Goal: Information Seeking & Learning: Learn about a topic

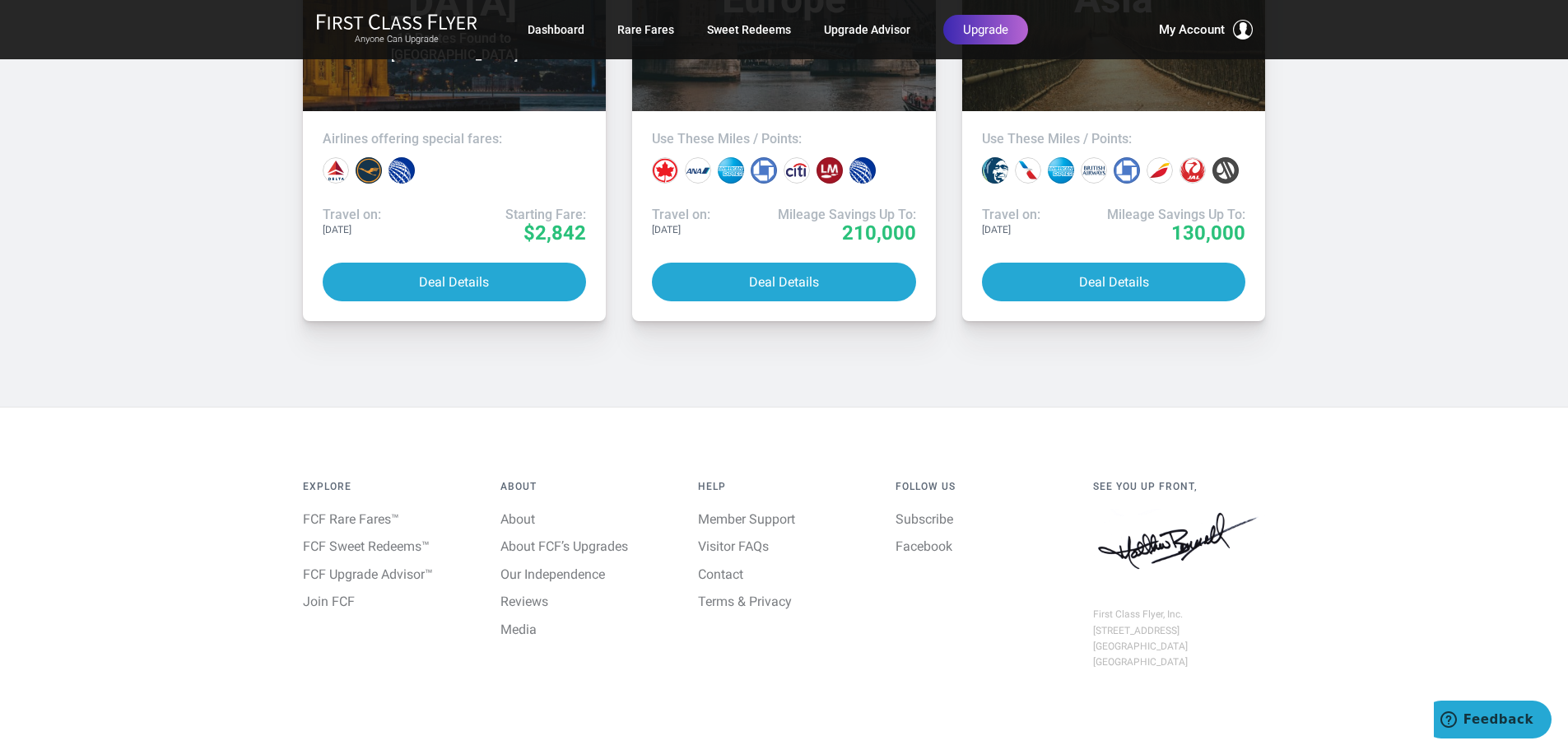
scroll to position [3249, 0]
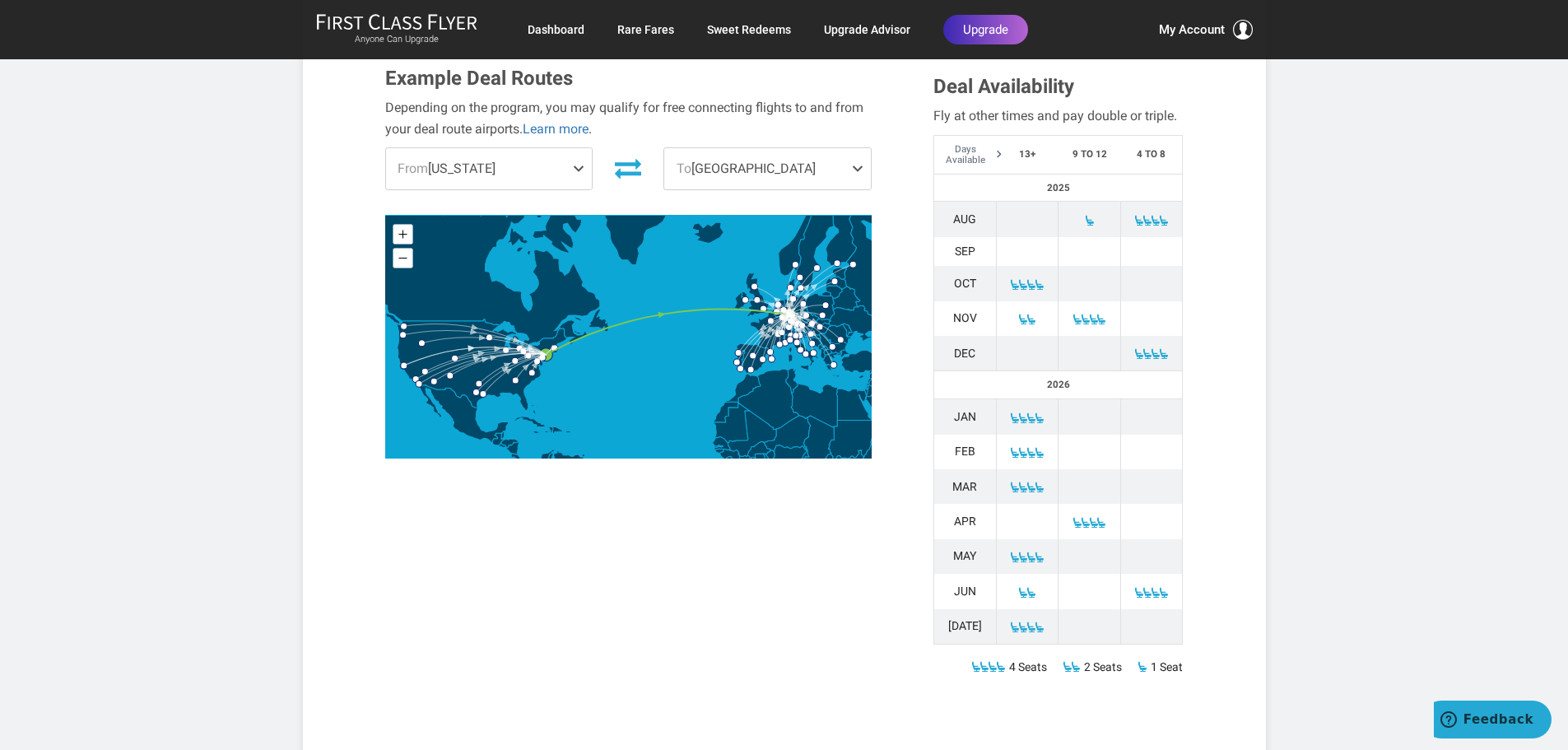
scroll to position [586, 0]
click at [578, 147] on span at bounding box center [582, 167] width 20 height 41
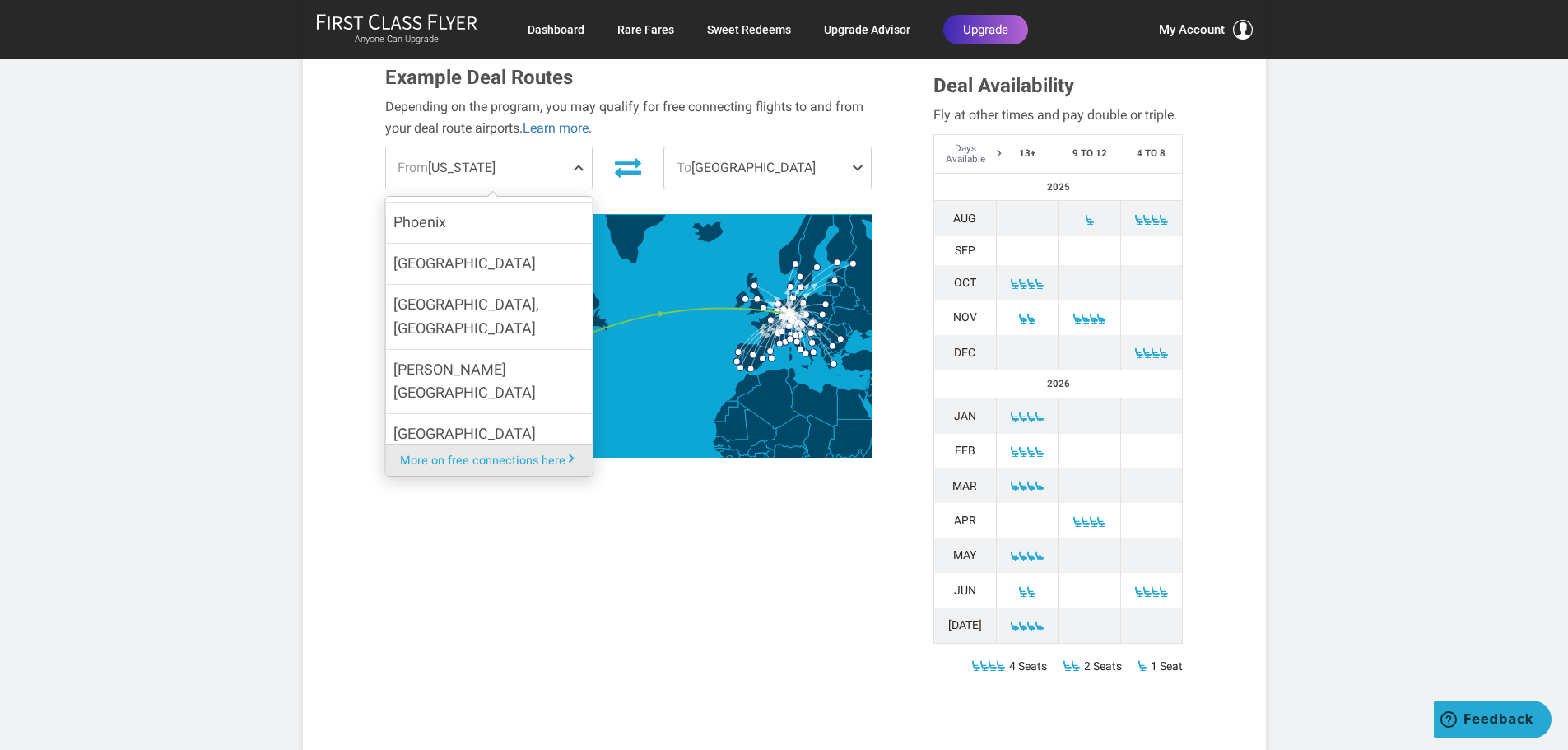
scroll to position [886, 0]
click at [489, 452] on label "Washington DC" at bounding box center [488, 484] width 207 height 64
click at [0, 0] on input "Washington DC" at bounding box center [0, 0] width 0 height 0
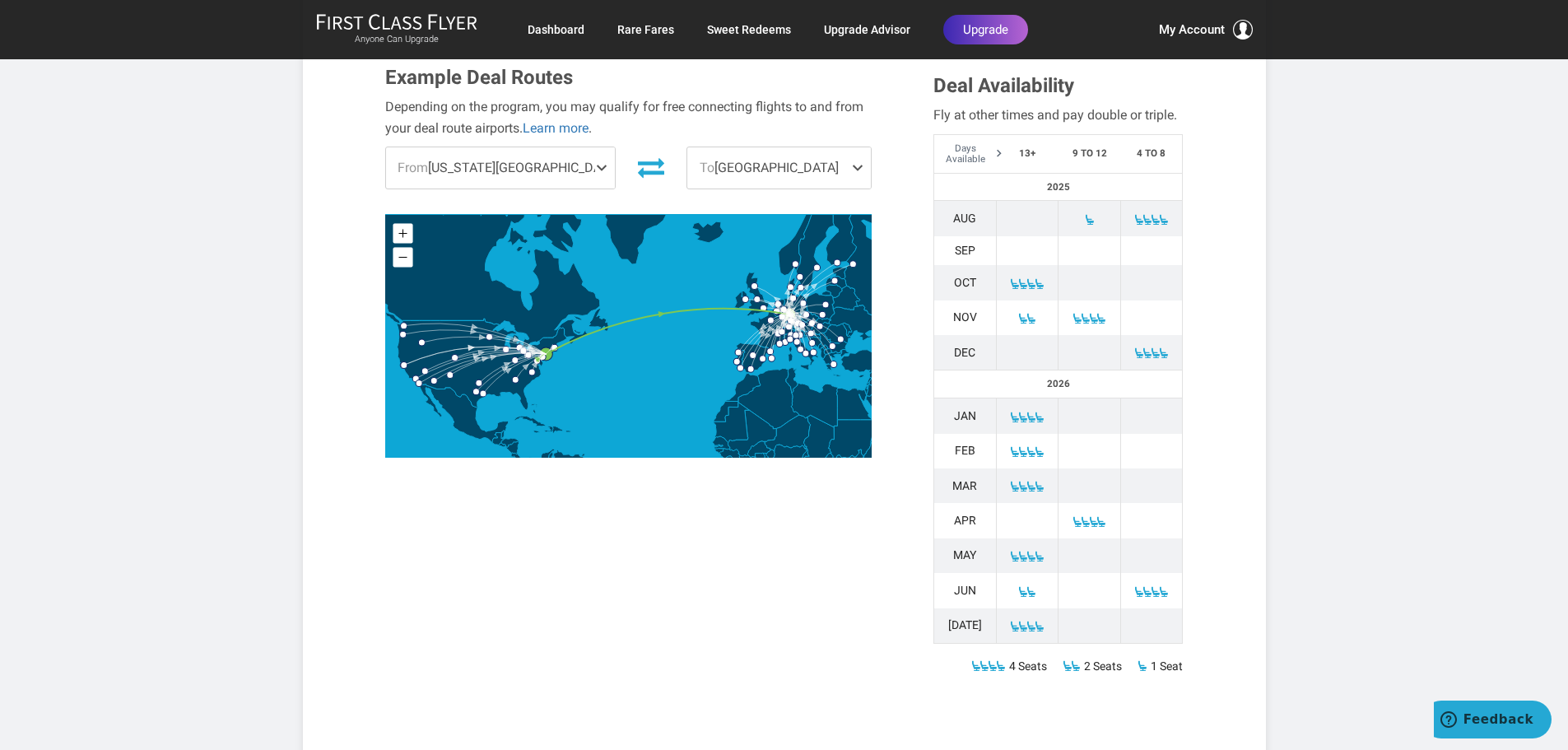
click at [863, 147] on span at bounding box center [862, 167] width 20 height 41
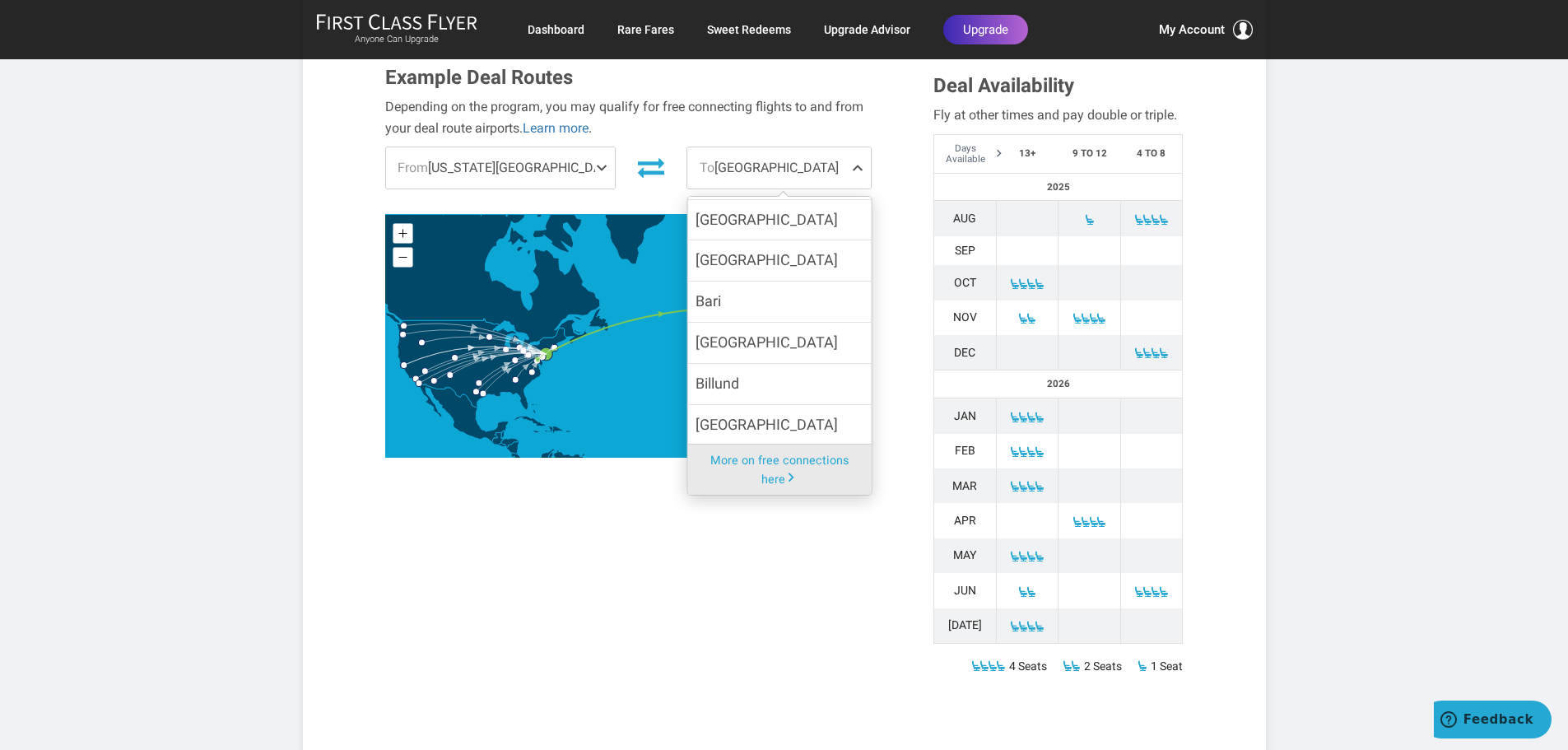
scroll to position [182, 0]
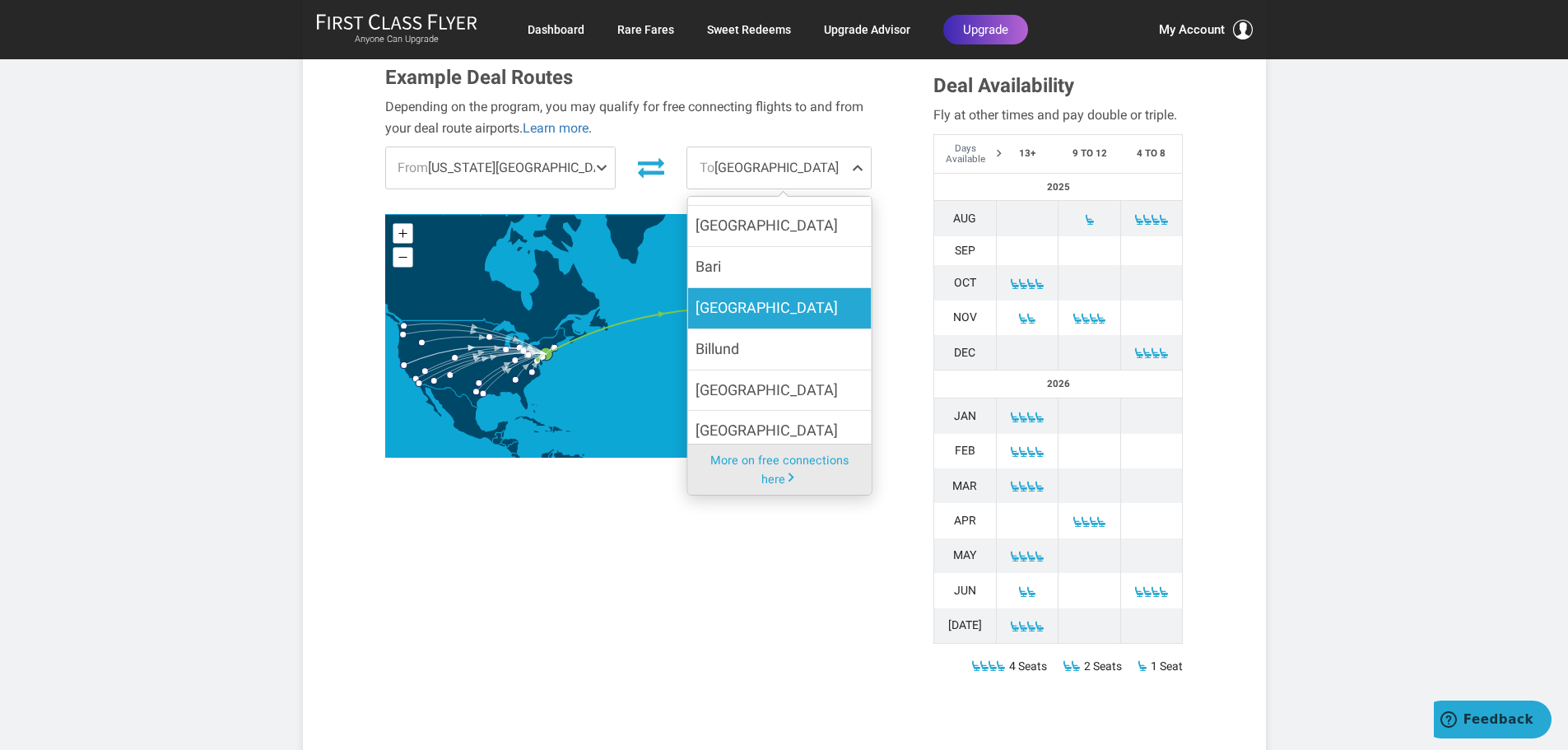
click at [804, 289] on label "Berlin" at bounding box center [779, 309] width 184 height 40
click at [0, 0] on input "Berlin" at bounding box center [0, 0] width 0 height 0
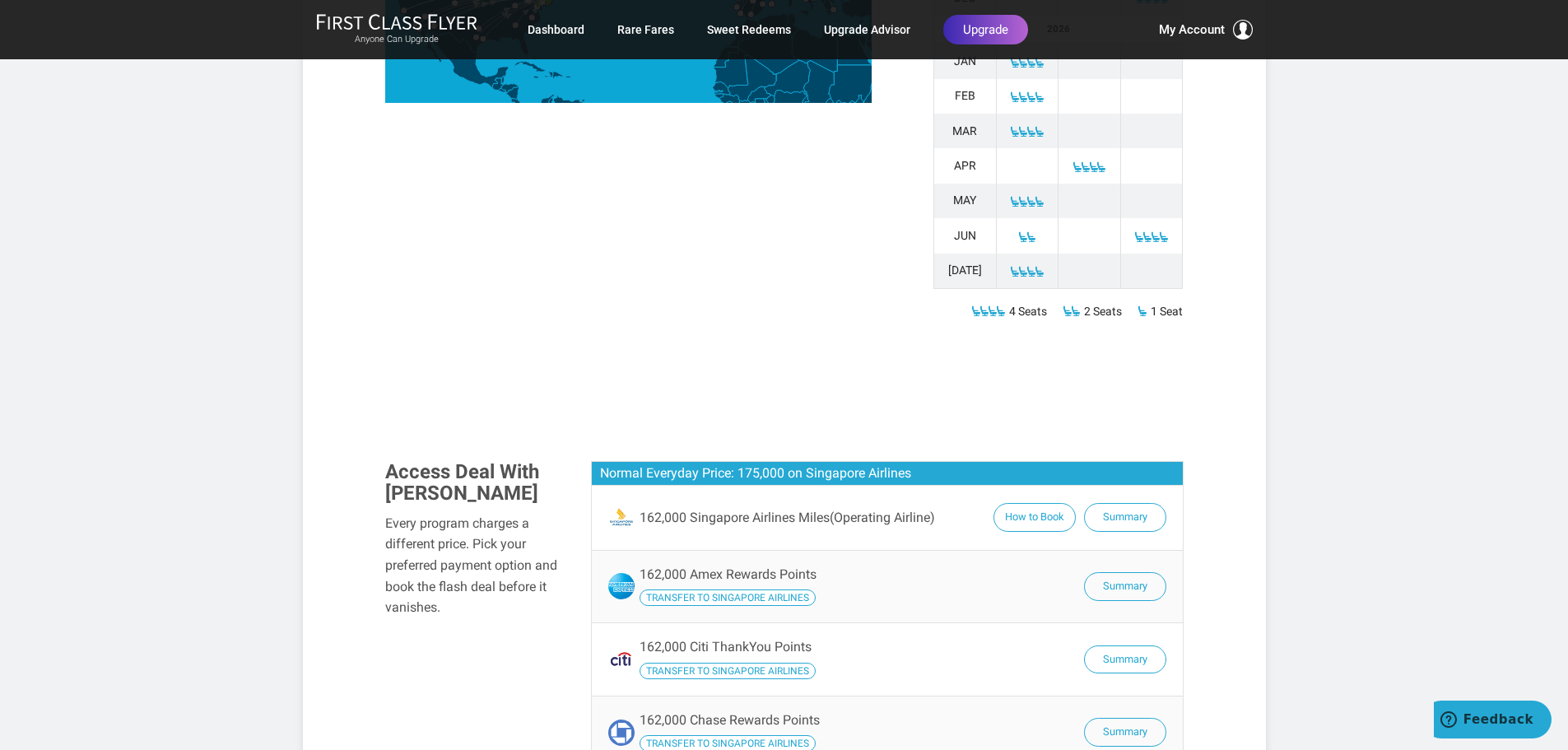
scroll to position [945, 0]
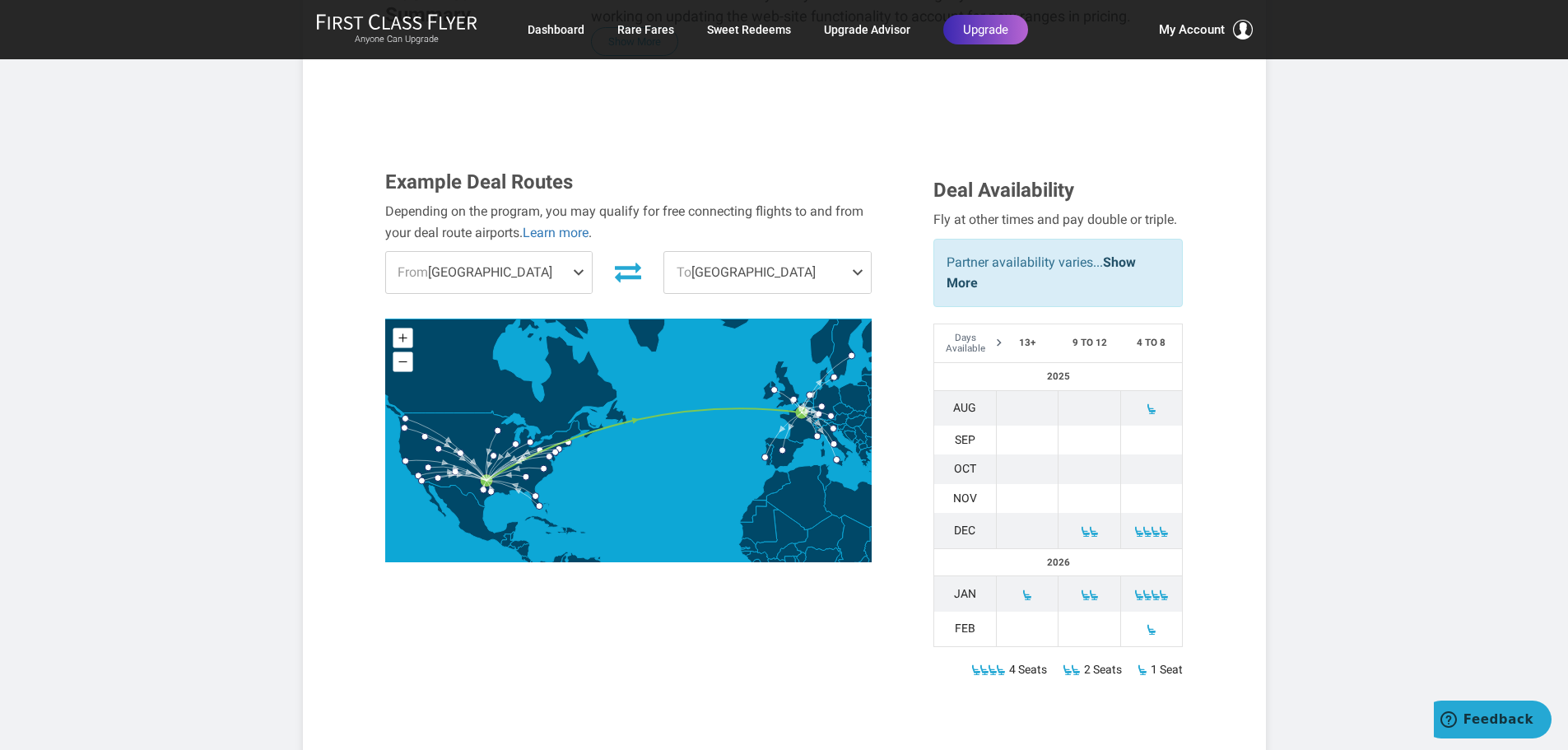
scroll to position [506, 0]
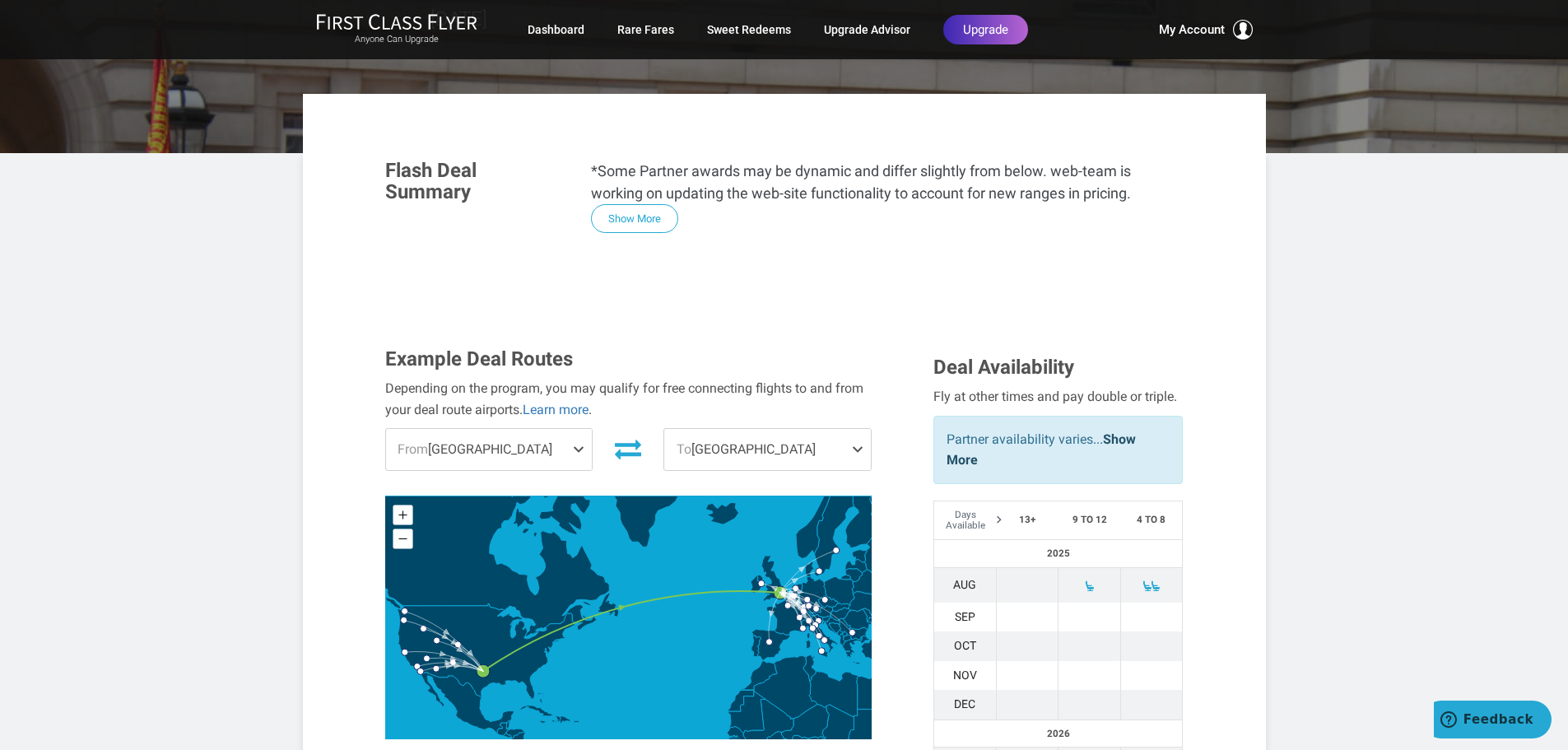
click at [582, 429] on span at bounding box center [582, 449] width 20 height 41
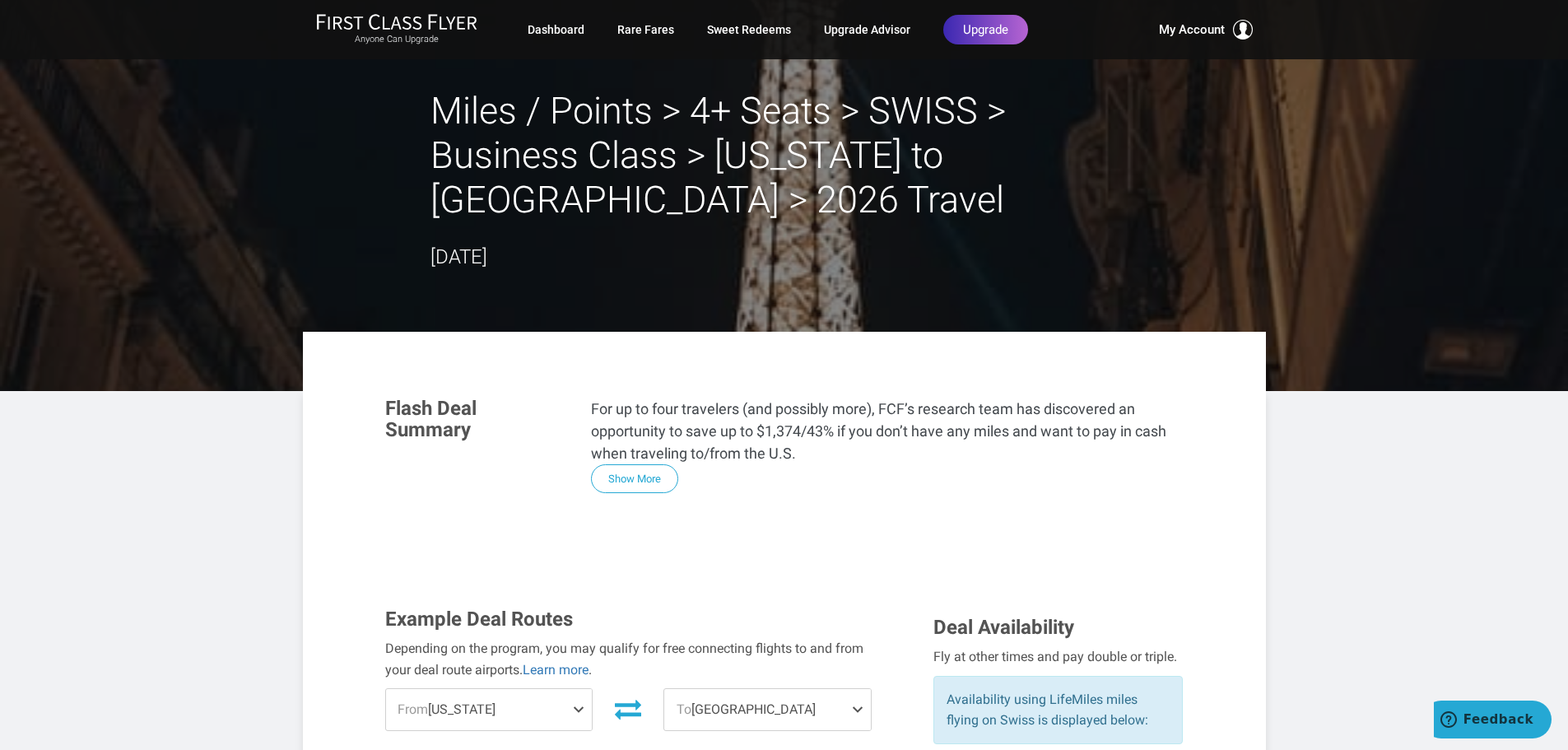
scroll to position [1016, 0]
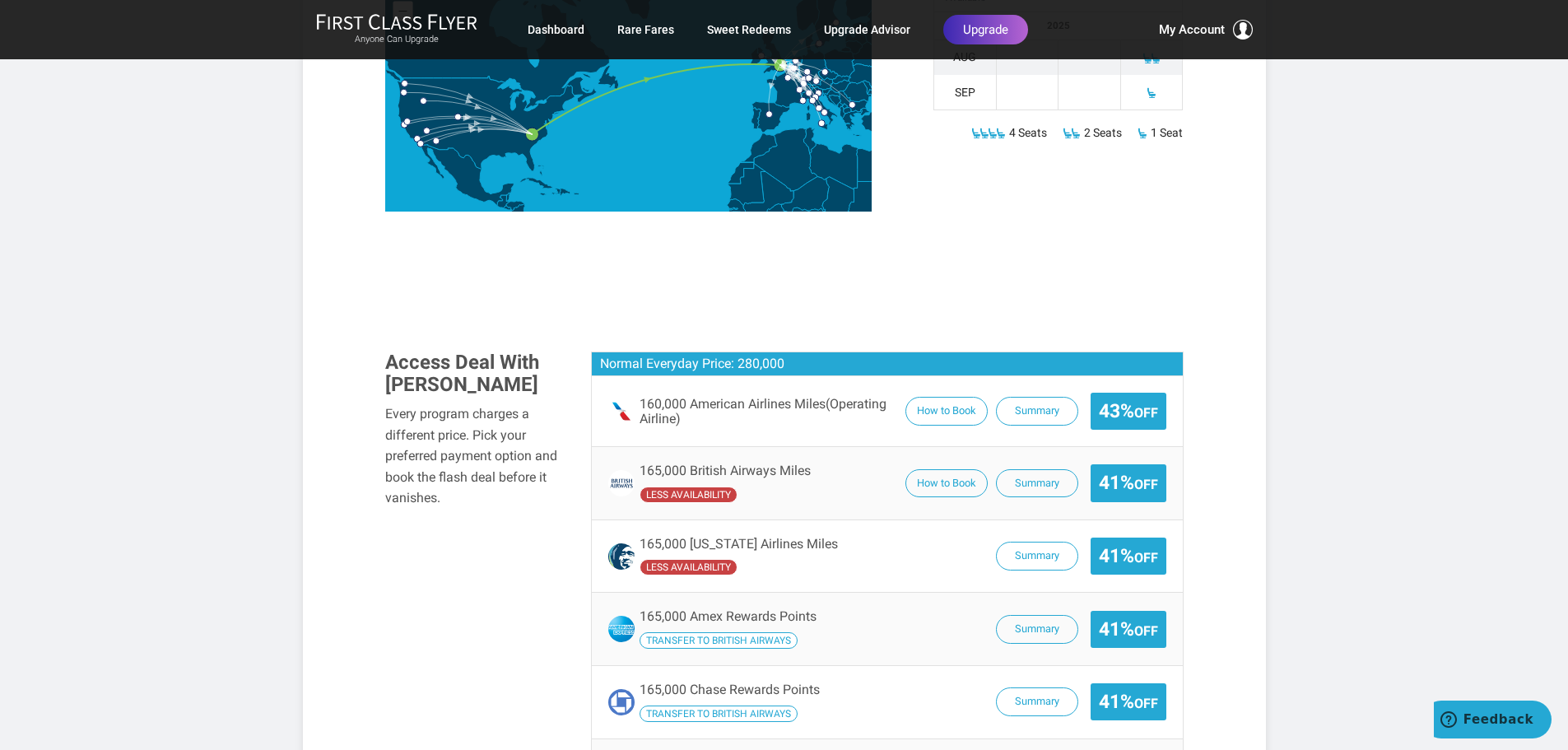
scroll to position [812, 0]
